Goal: Task Accomplishment & Management: Use online tool/utility

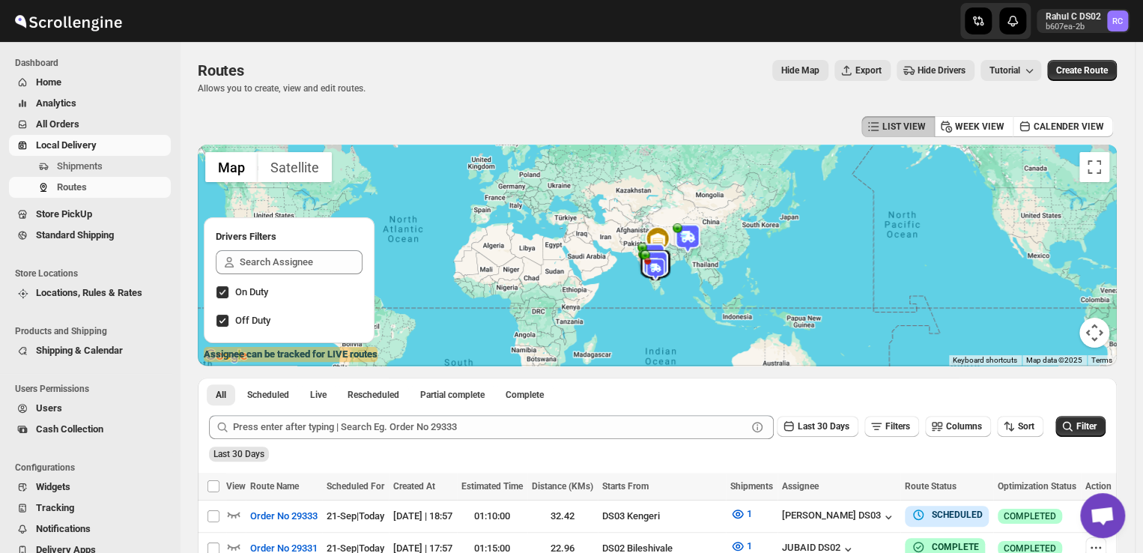
click at [109, 168] on span "Shipments" at bounding box center [112, 166] width 111 height 15
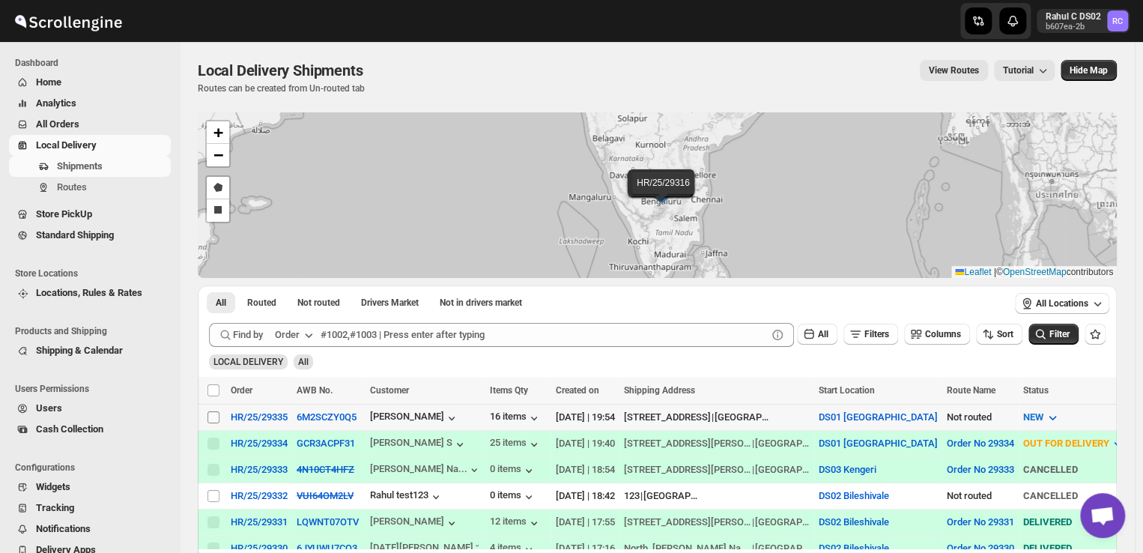
click at [213, 413] on input "Select shipment" at bounding box center [213, 417] width 12 height 12
checkbox input "true"
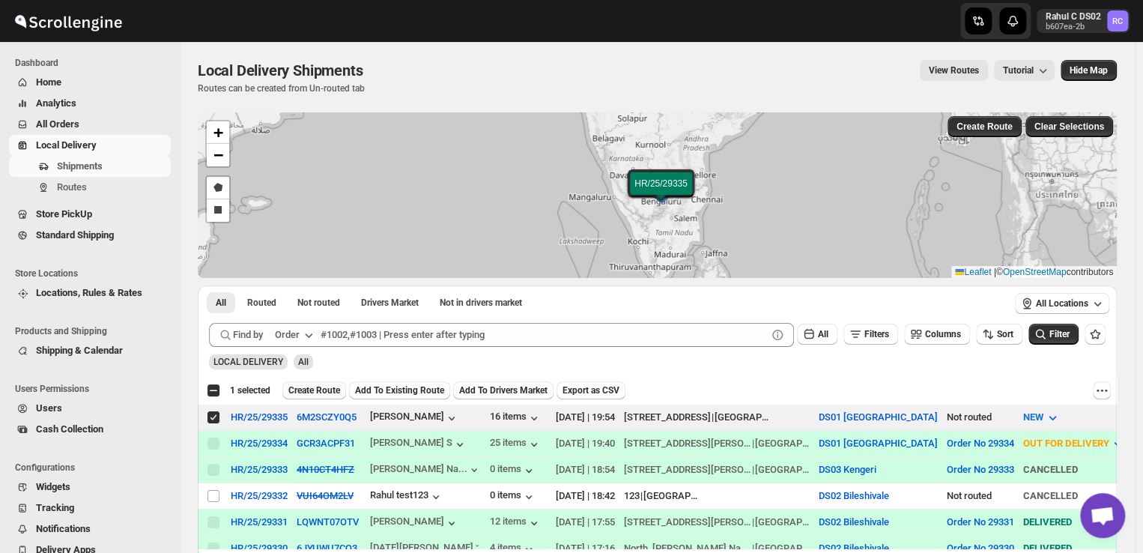
click at [311, 391] on span "Create Route" at bounding box center [314, 390] width 52 height 12
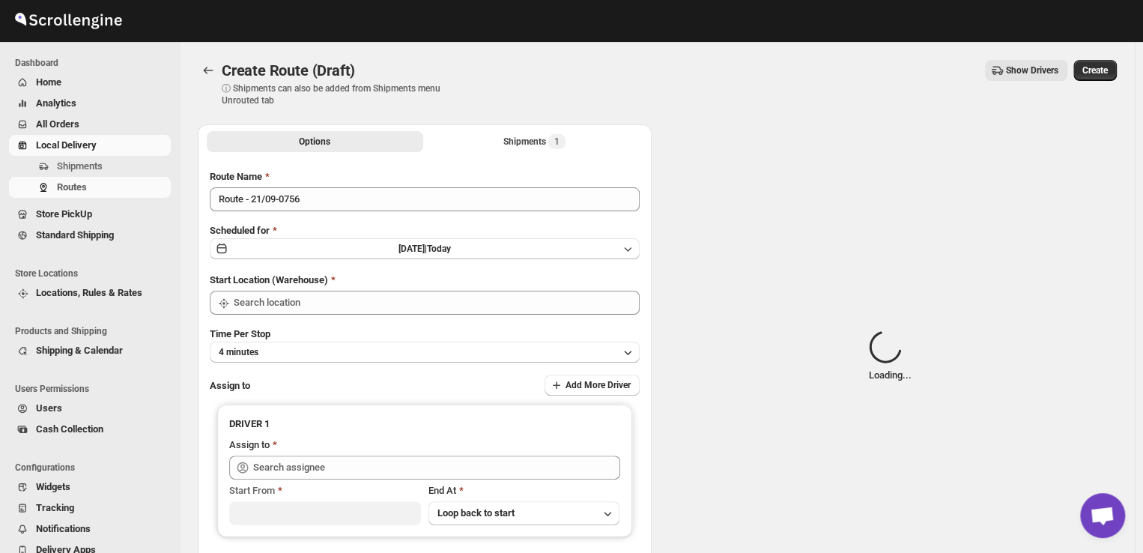
type input "DS01 [GEOGRAPHIC_DATA]"
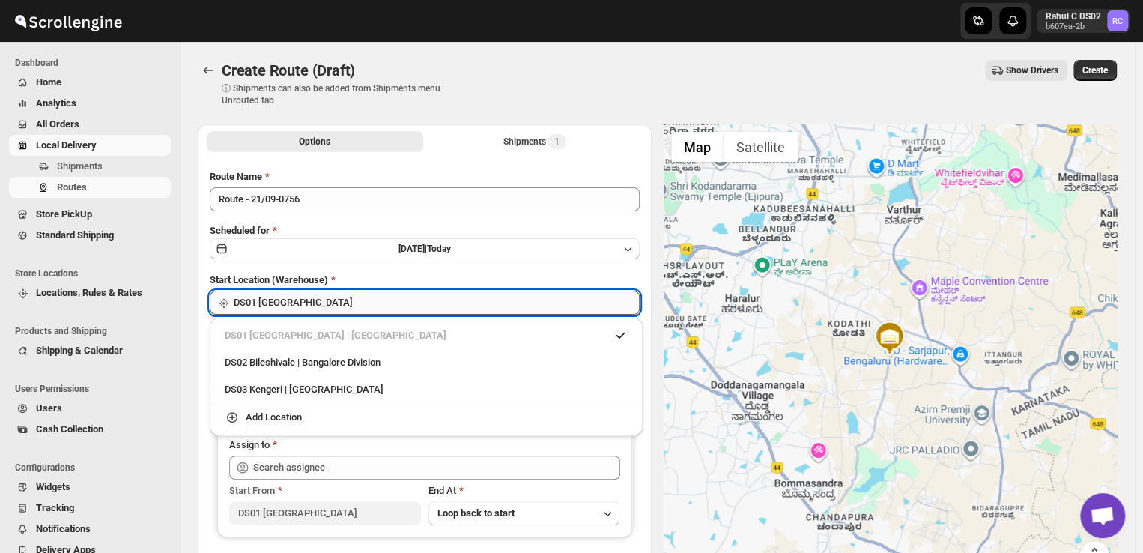
click at [326, 300] on input "DS01 [GEOGRAPHIC_DATA]" at bounding box center [437, 303] width 406 height 24
click at [275, 381] on div "DS03 Kengeri | [GEOGRAPHIC_DATA]" at bounding box center [426, 389] width 421 height 24
type input "DS03 Kengeri"
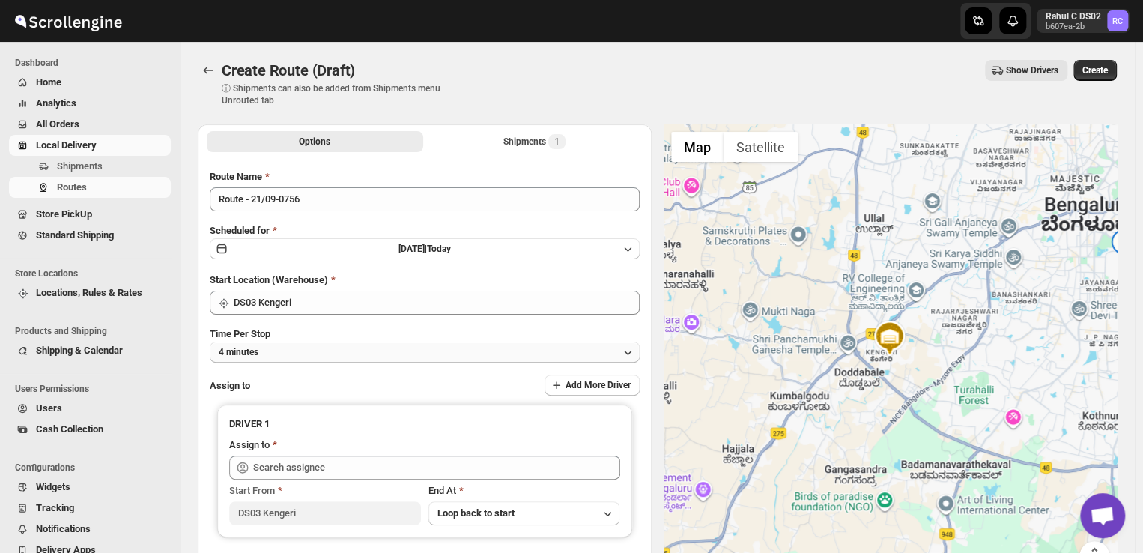
click at [308, 347] on button "4 minutes" at bounding box center [425, 351] width 430 height 21
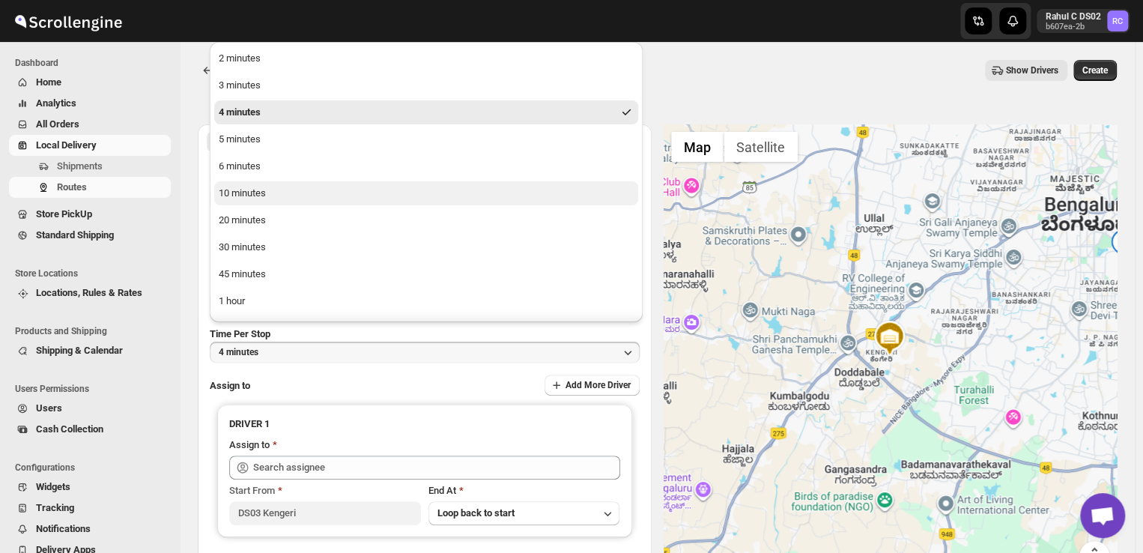
click at [284, 189] on button "10 minutes" at bounding box center [426, 193] width 424 height 24
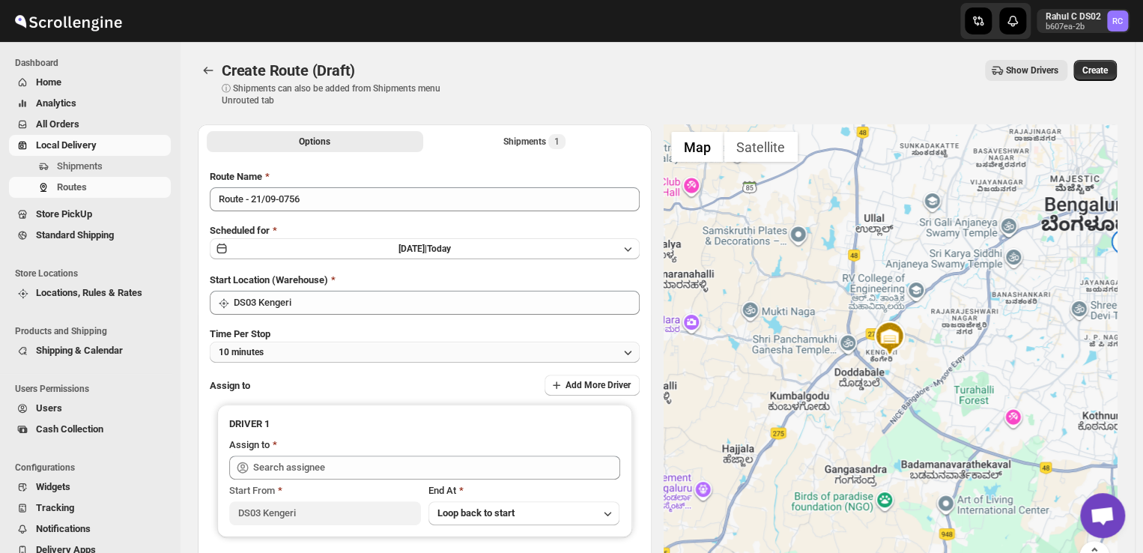
click at [280, 350] on button "10 minutes" at bounding box center [425, 351] width 430 height 21
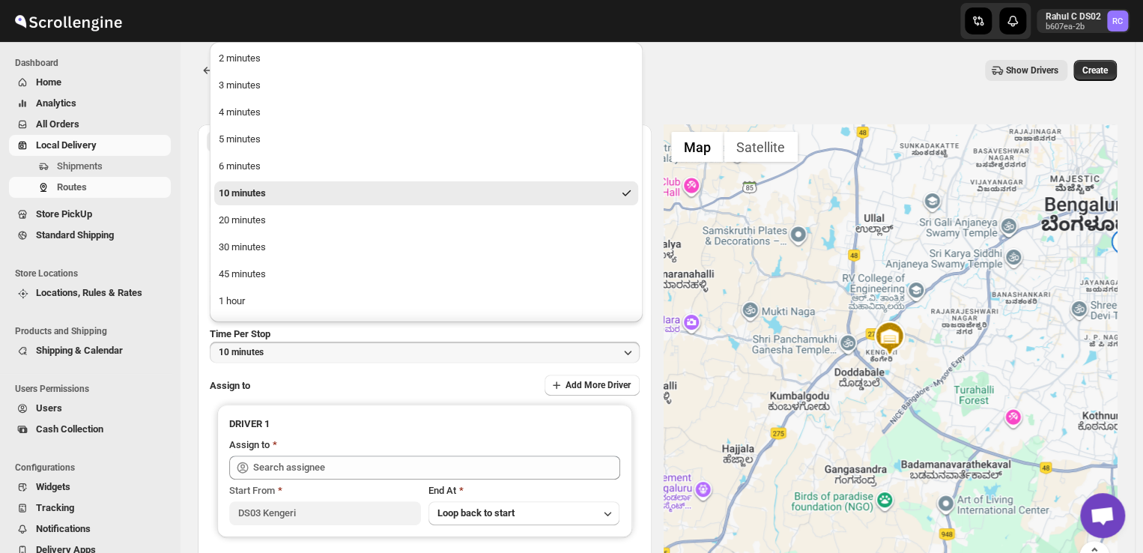
click at [162, 361] on ul "Products and Shipping Shipping & Calendar" at bounding box center [86, 344] width 172 height 58
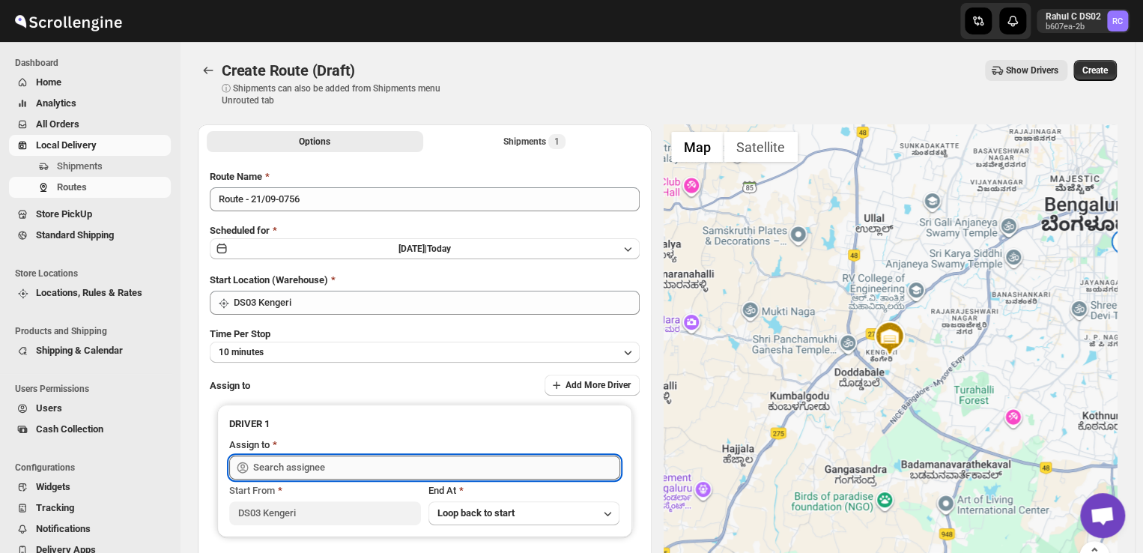
click at [346, 465] on input "text" at bounding box center [436, 467] width 367 height 24
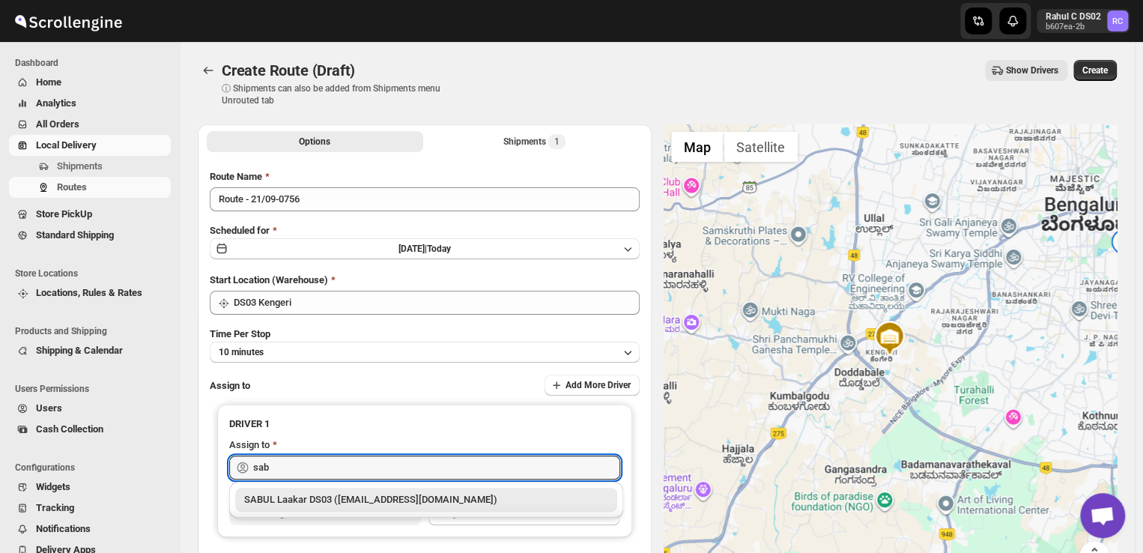
click at [373, 496] on div "SABUL Laakar DS03 ([EMAIL_ADDRESS][DOMAIN_NAME])" at bounding box center [426, 499] width 364 height 15
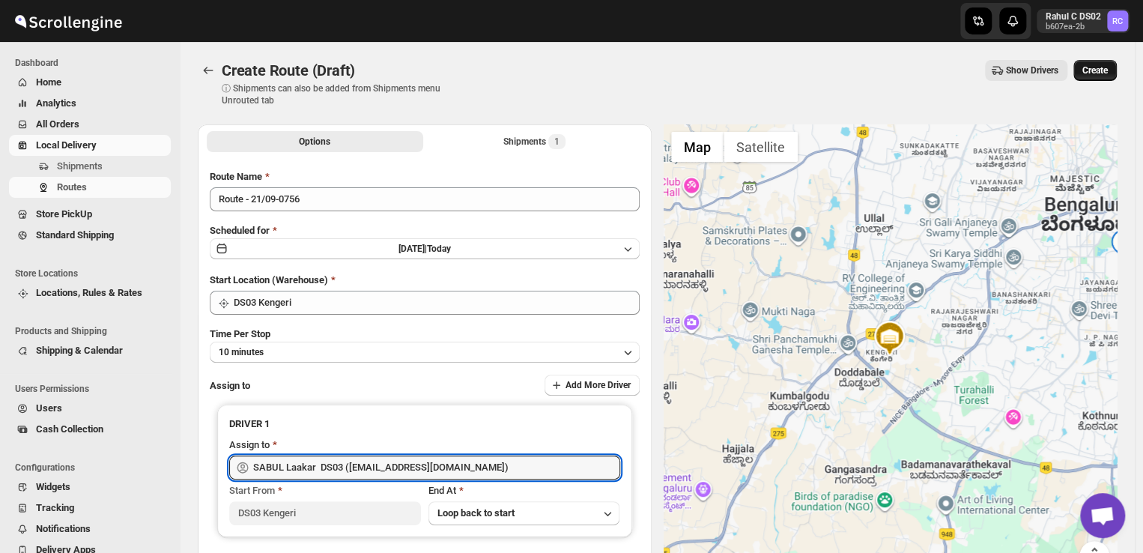
type input "SABUL Laakar DS03 ([EMAIL_ADDRESS][DOMAIN_NAME])"
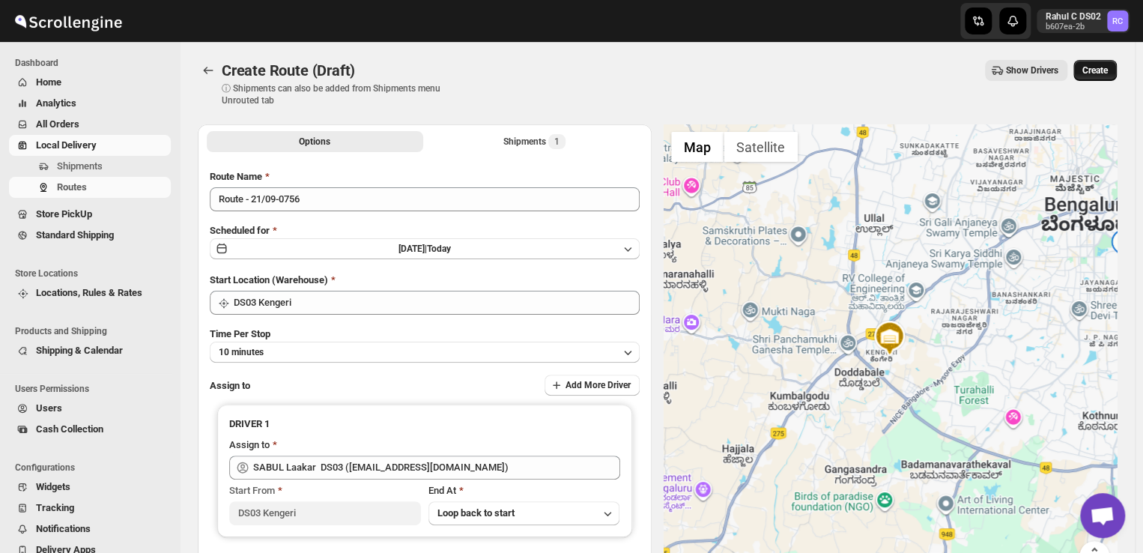
click at [1105, 67] on span "Create" at bounding box center [1094, 70] width 25 height 12
